Goal: Check status: Check status

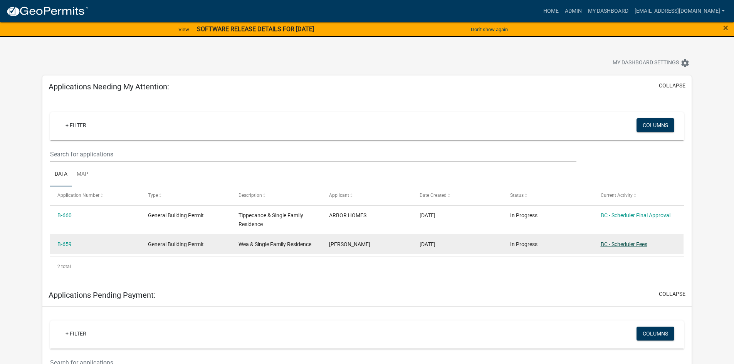
click at [611, 241] on link "BC - Scheduler Fees" at bounding box center [624, 244] width 47 height 6
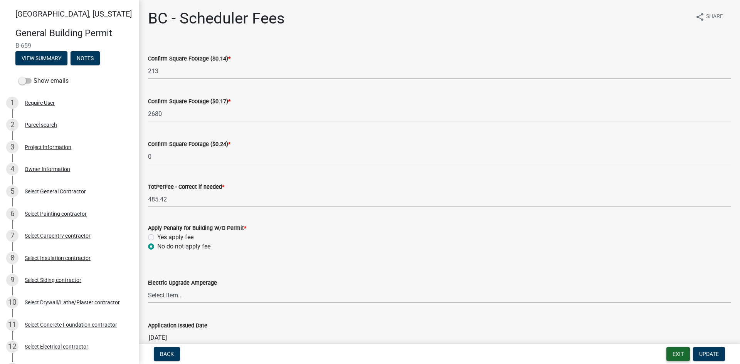
click at [680, 354] on button "Exit" at bounding box center [679, 354] width 24 height 14
